Goal: Find specific fact: Find specific fact

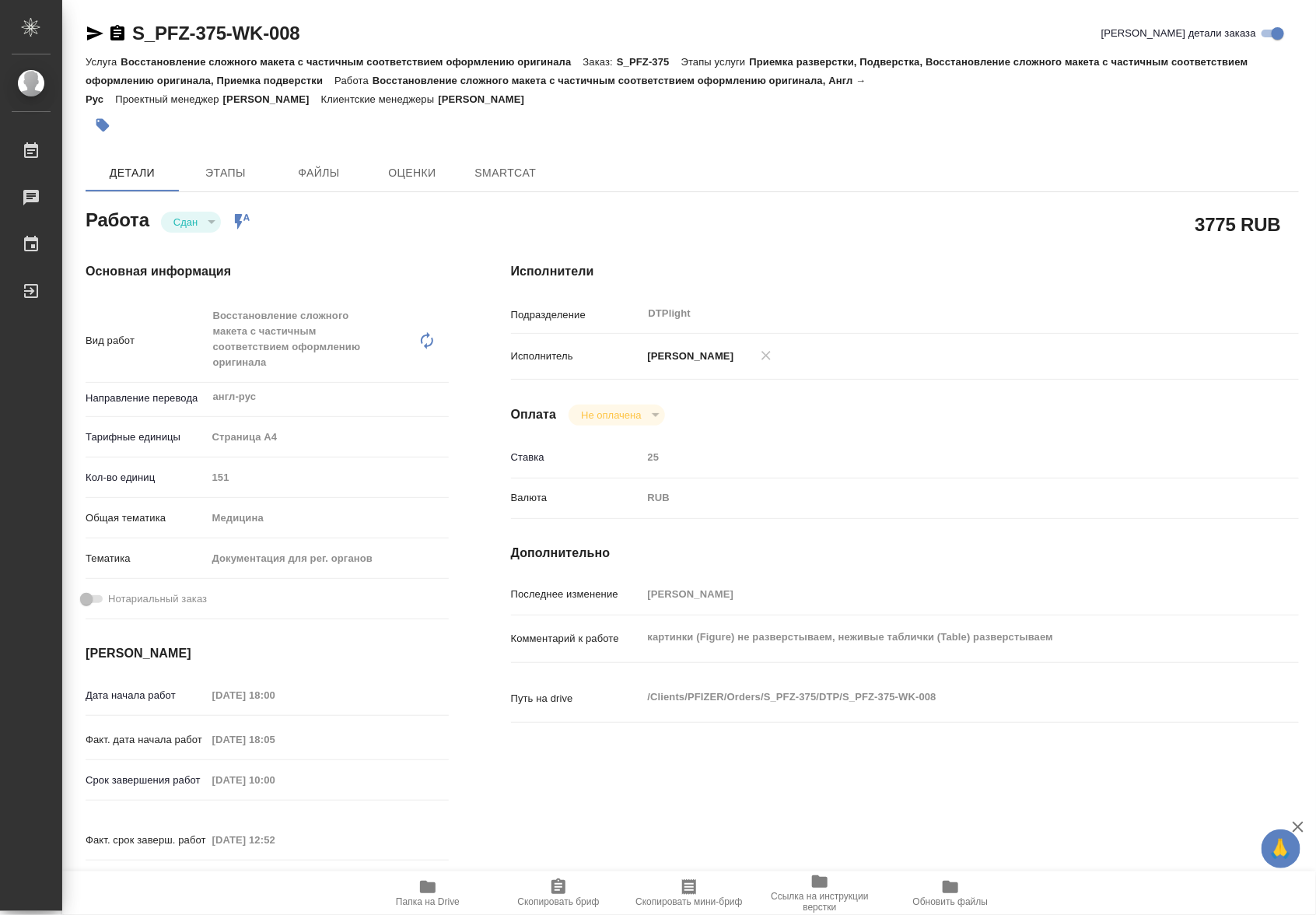
type textarea "x"
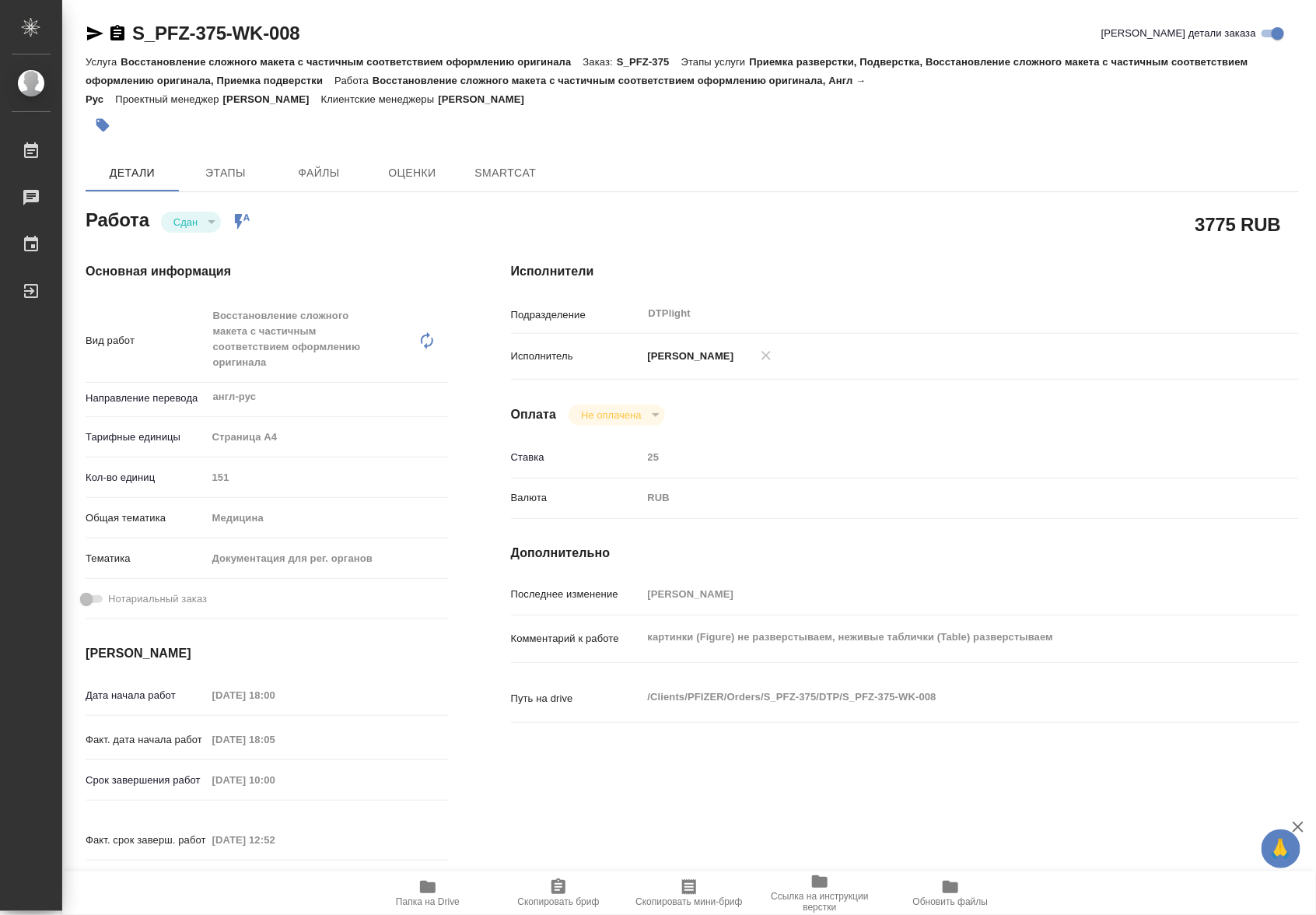
type textarea "x"
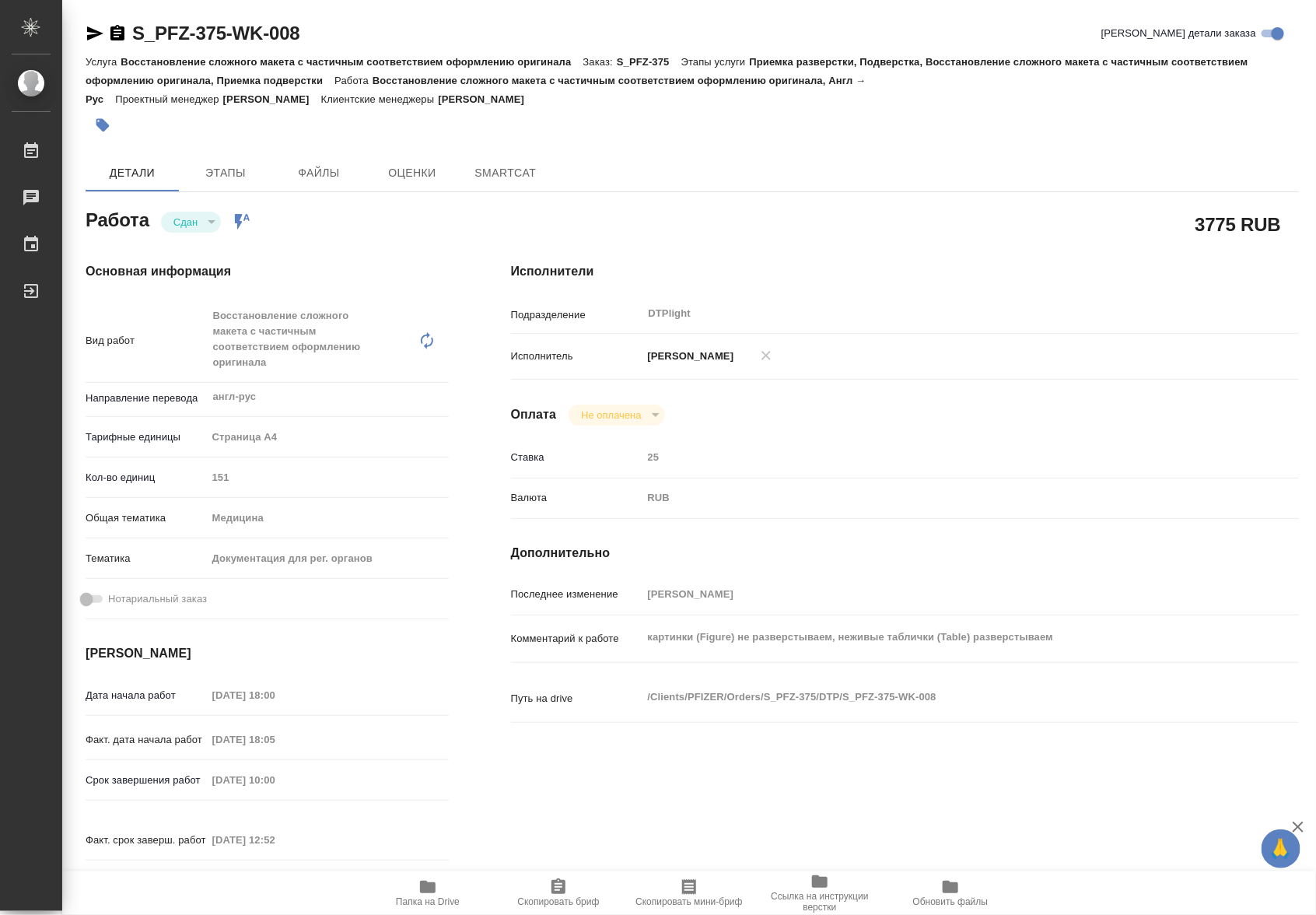
type textarea "x"
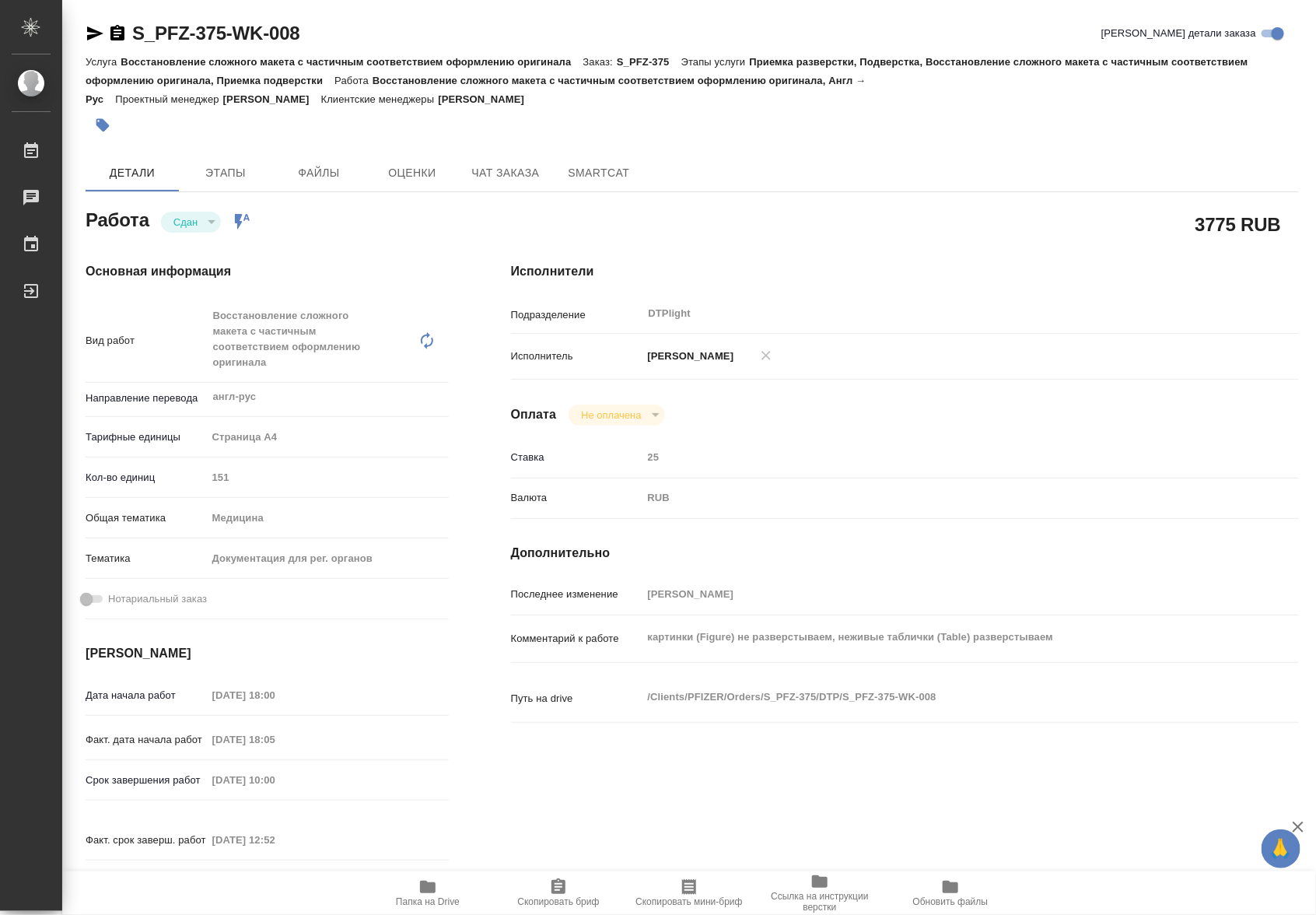
type textarea "x"
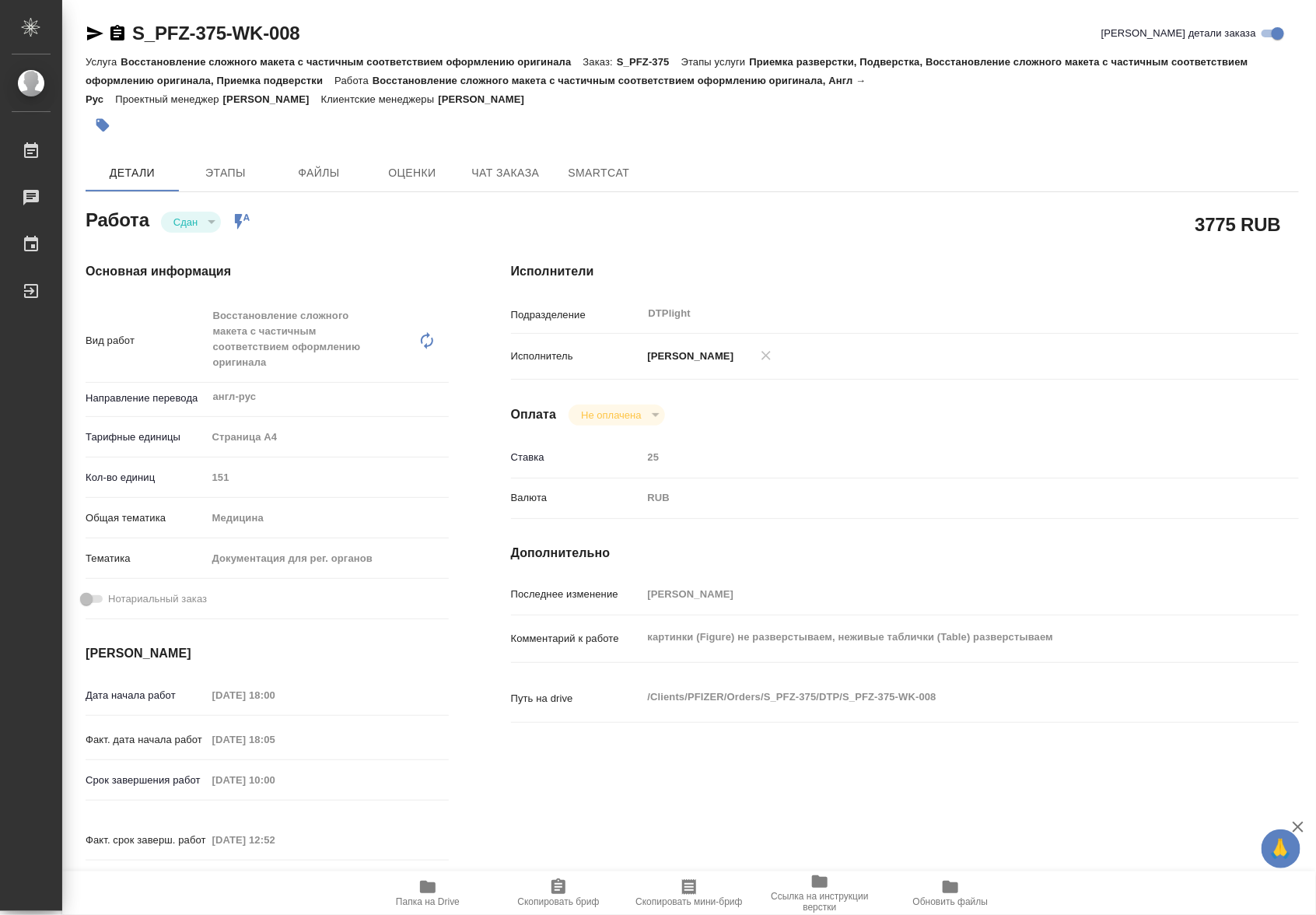
type textarea "x"
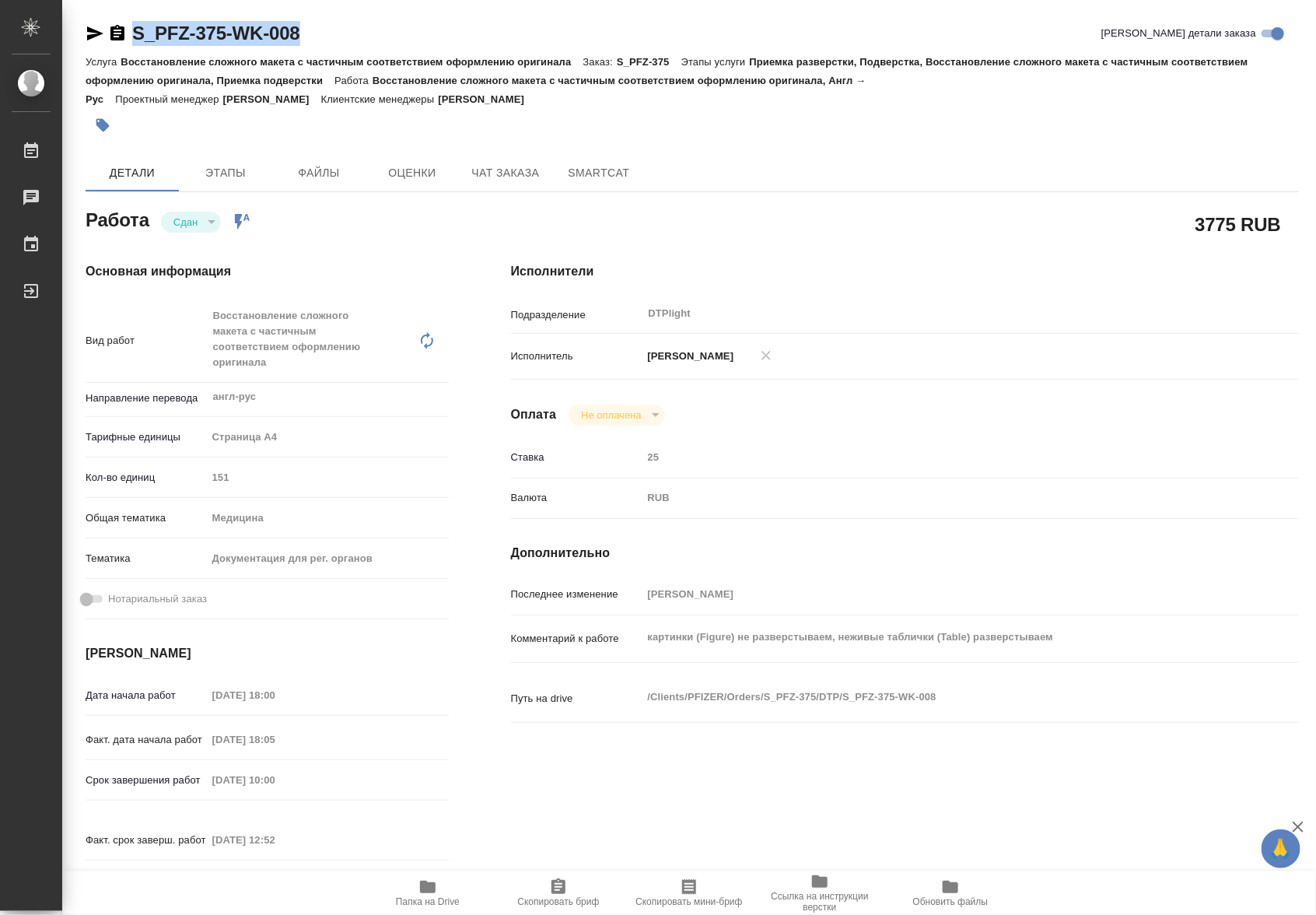
drag, startPoint x: 307, startPoint y: 35, endPoint x: 129, endPoint y: 39, distance: 178.0
click at [129, 39] on div "S_PFZ-375-WK-008 Кратко детали заказа" at bounding box center [691, 32] width 1213 height 25
copy link "S_PFZ-375-WK-008"
